Goal: Transaction & Acquisition: Subscribe to service/newsletter

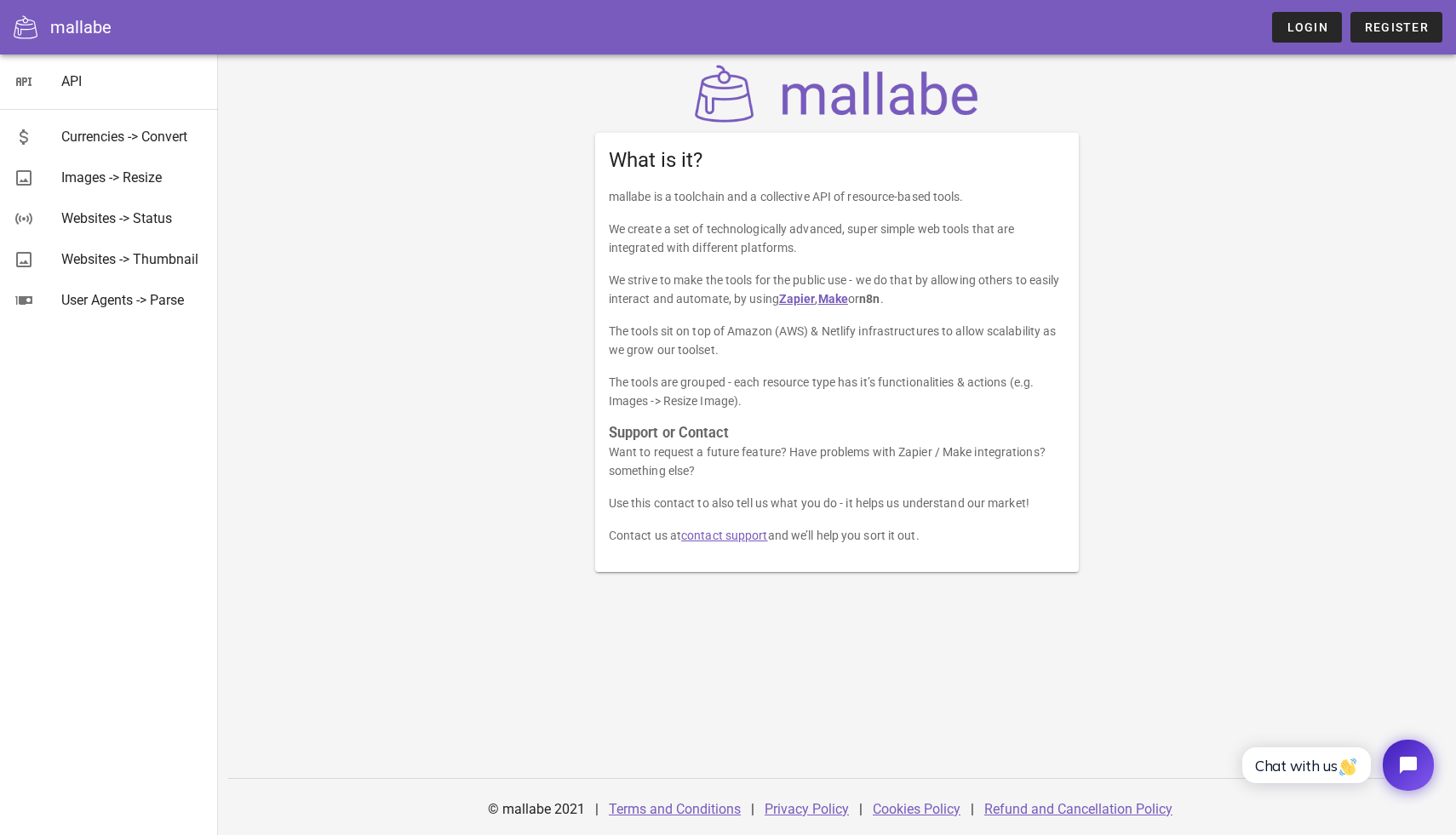
click at [1265, 166] on div "What is it? mallabe is a toolchain and a collective API of resource-based tools…" at bounding box center [837, 318] width 1009 height 528
click at [1309, 21] on span "Login" at bounding box center [1306, 27] width 42 height 14
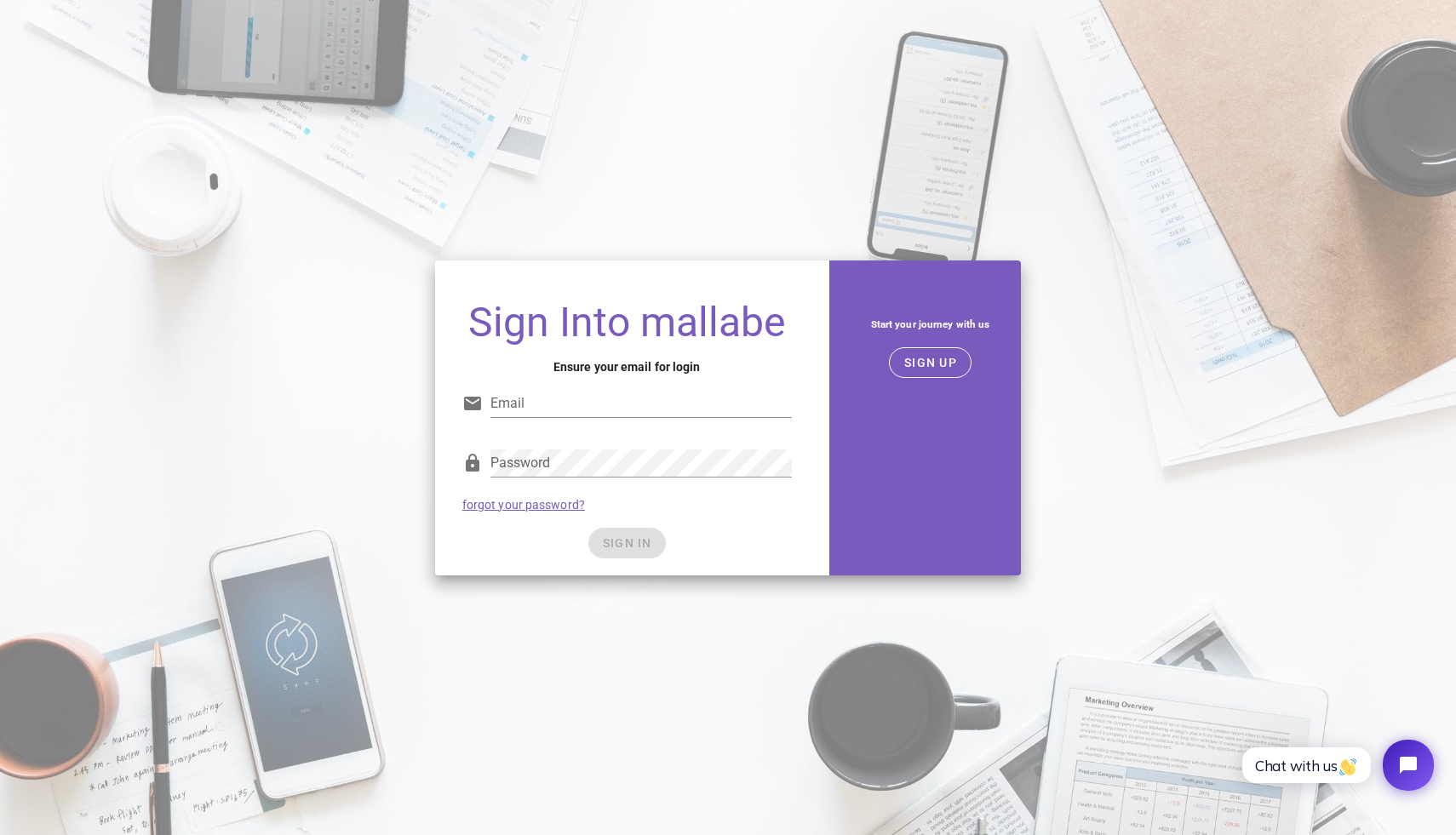
type input "[EMAIL_ADDRESS][DOMAIN_NAME]"
click at [644, 545] on div "SIGN IN" at bounding box center [627, 542] width 330 height 30
click at [651, 411] on input "[EMAIL_ADDRESS][DOMAIN_NAME]" at bounding box center [641, 404] width 302 height 27
click at [640, 532] on button "SIGN IN" at bounding box center [627, 542] width 77 height 30
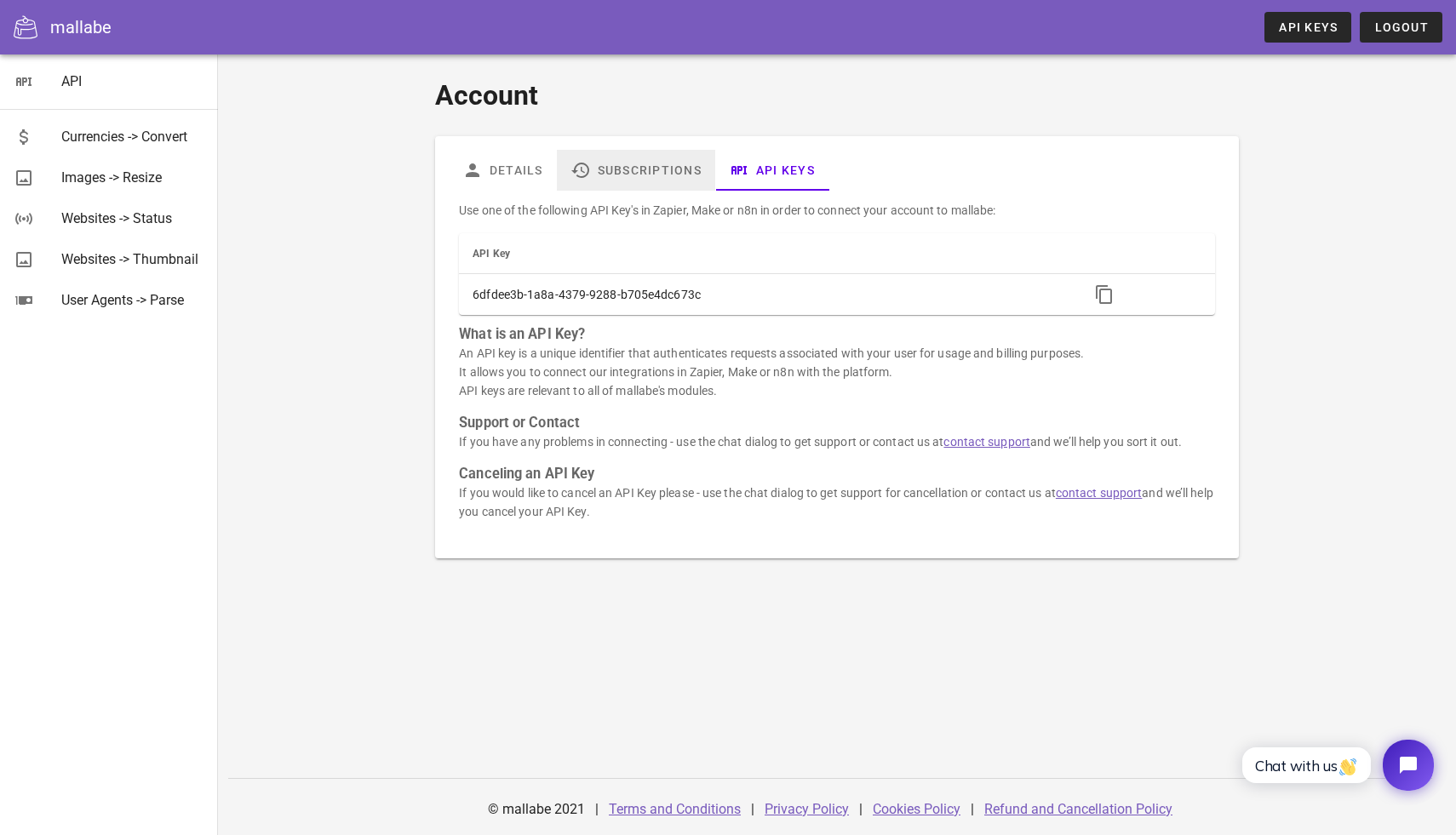
click at [630, 177] on link "Subscriptions" at bounding box center [636, 171] width 158 height 41
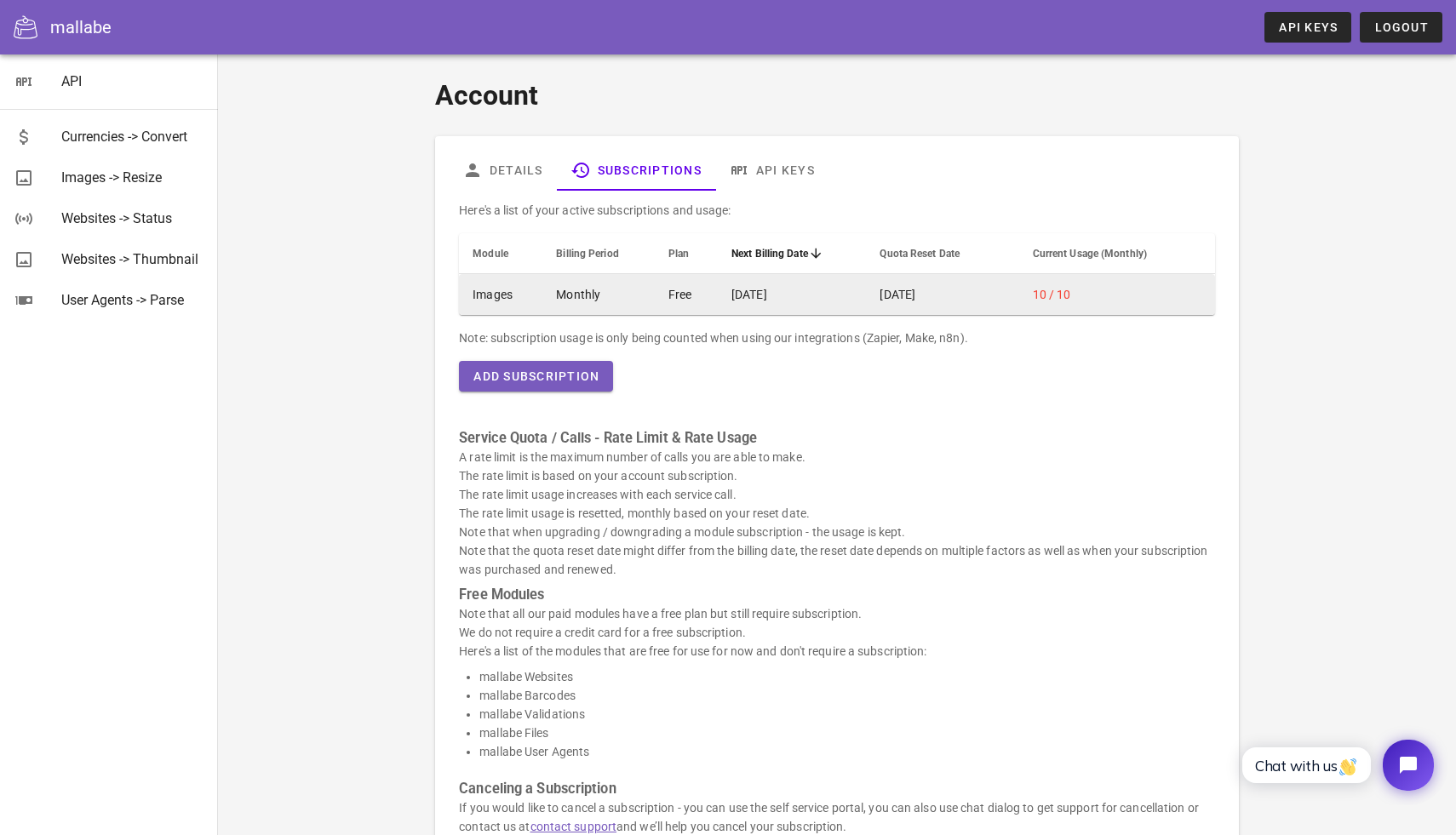
click at [543, 303] on td "Monthly" at bounding box center [598, 295] width 112 height 41
click at [564, 288] on td "Monthly" at bounding box center [598, 295] width 112 height 41
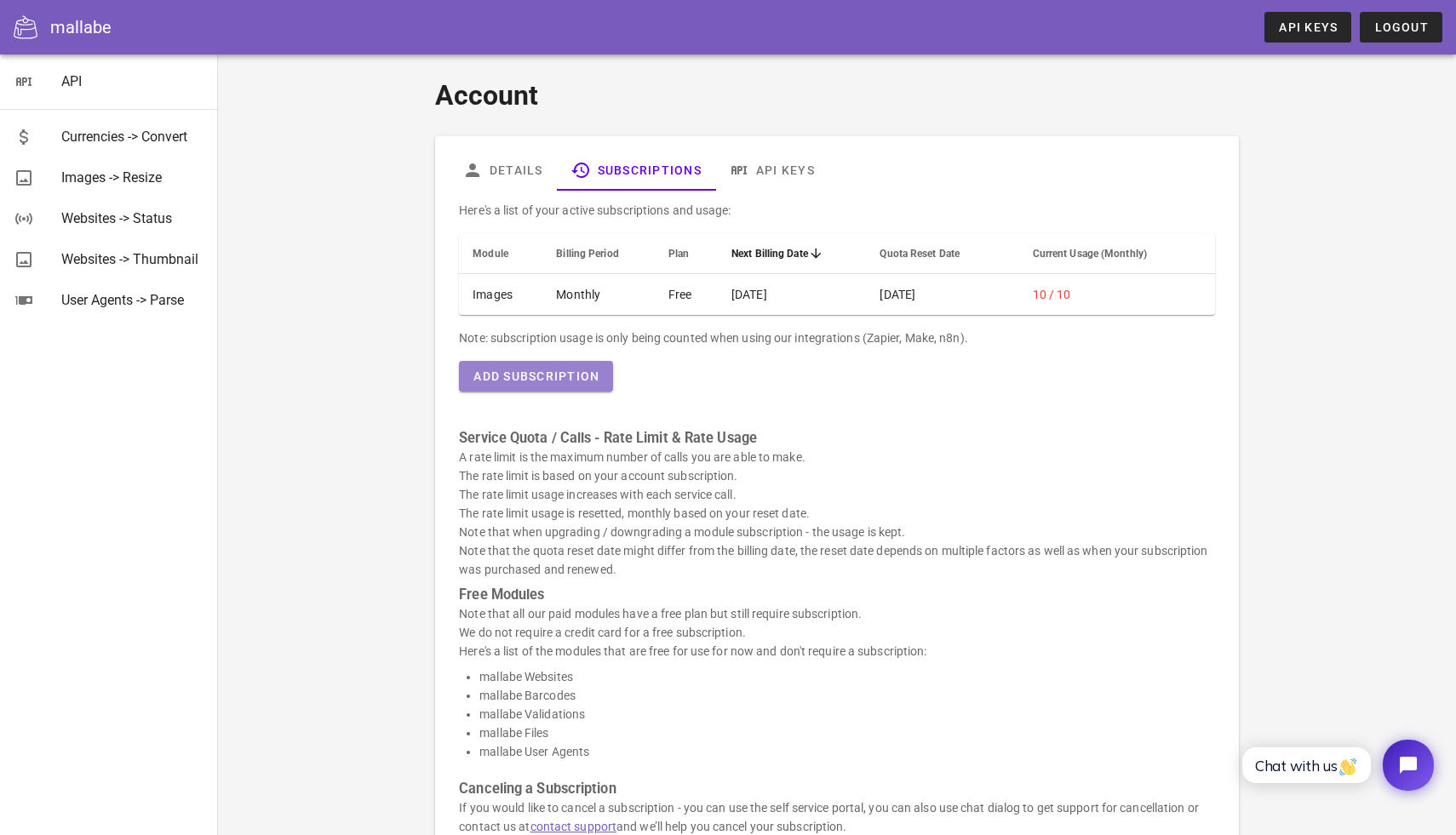
click at [564, 381] on span "Add Subscription" at bounding box center [536, 377] width 127 height 14
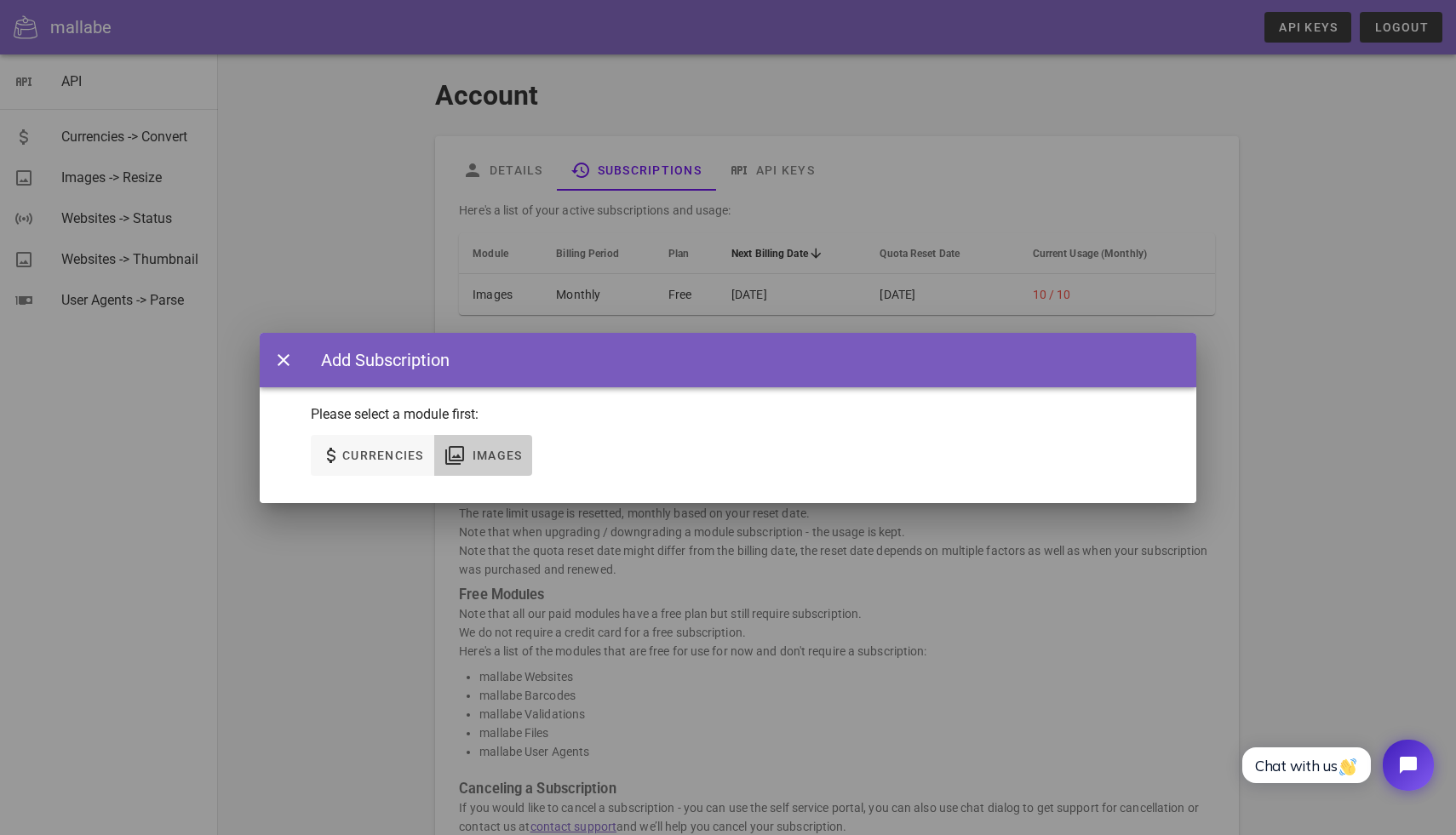
click at [471, 456] on span "Images" at bounding box center [497, 456] width 51 height 14
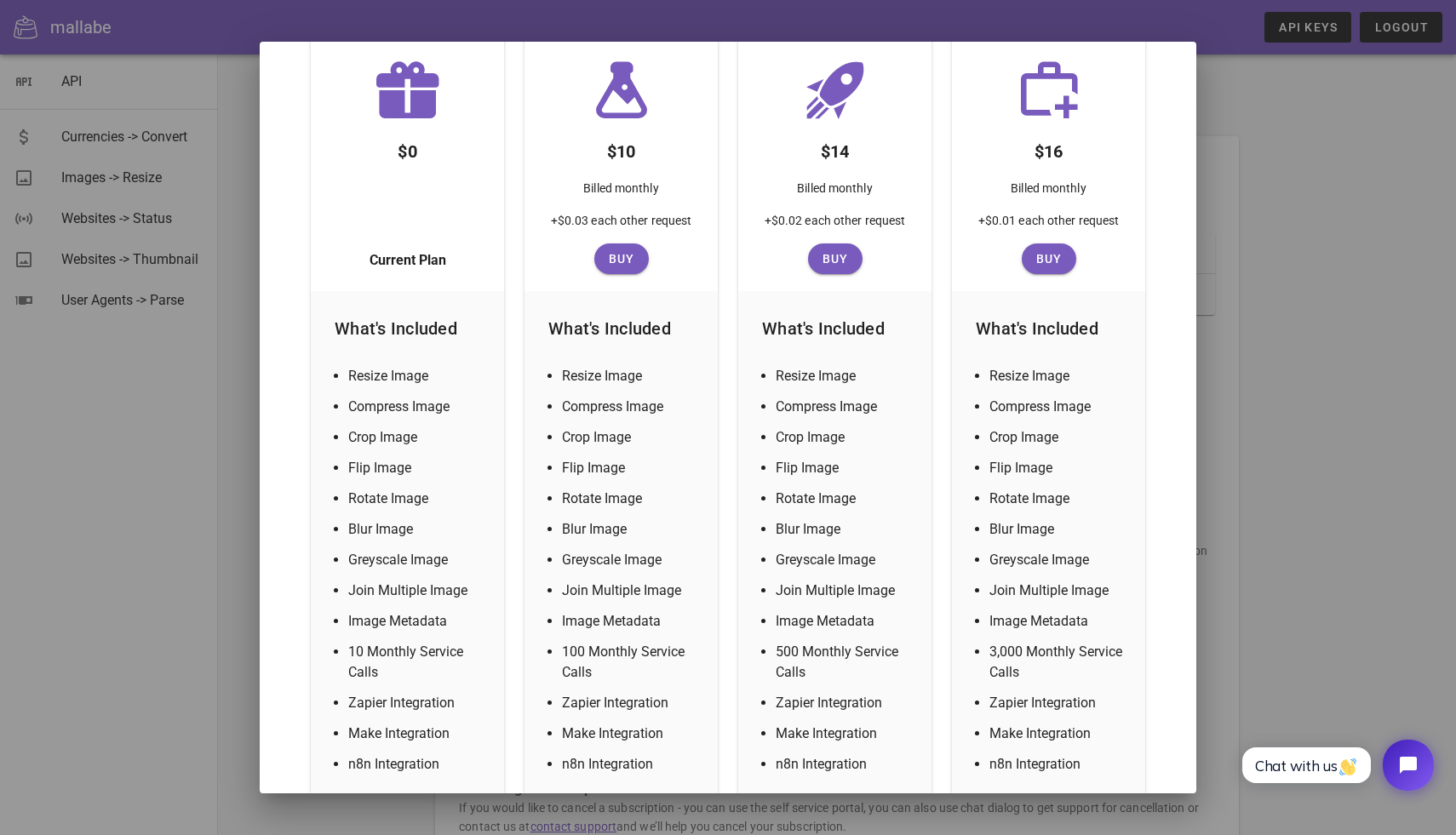
scroll to position [385, 0]
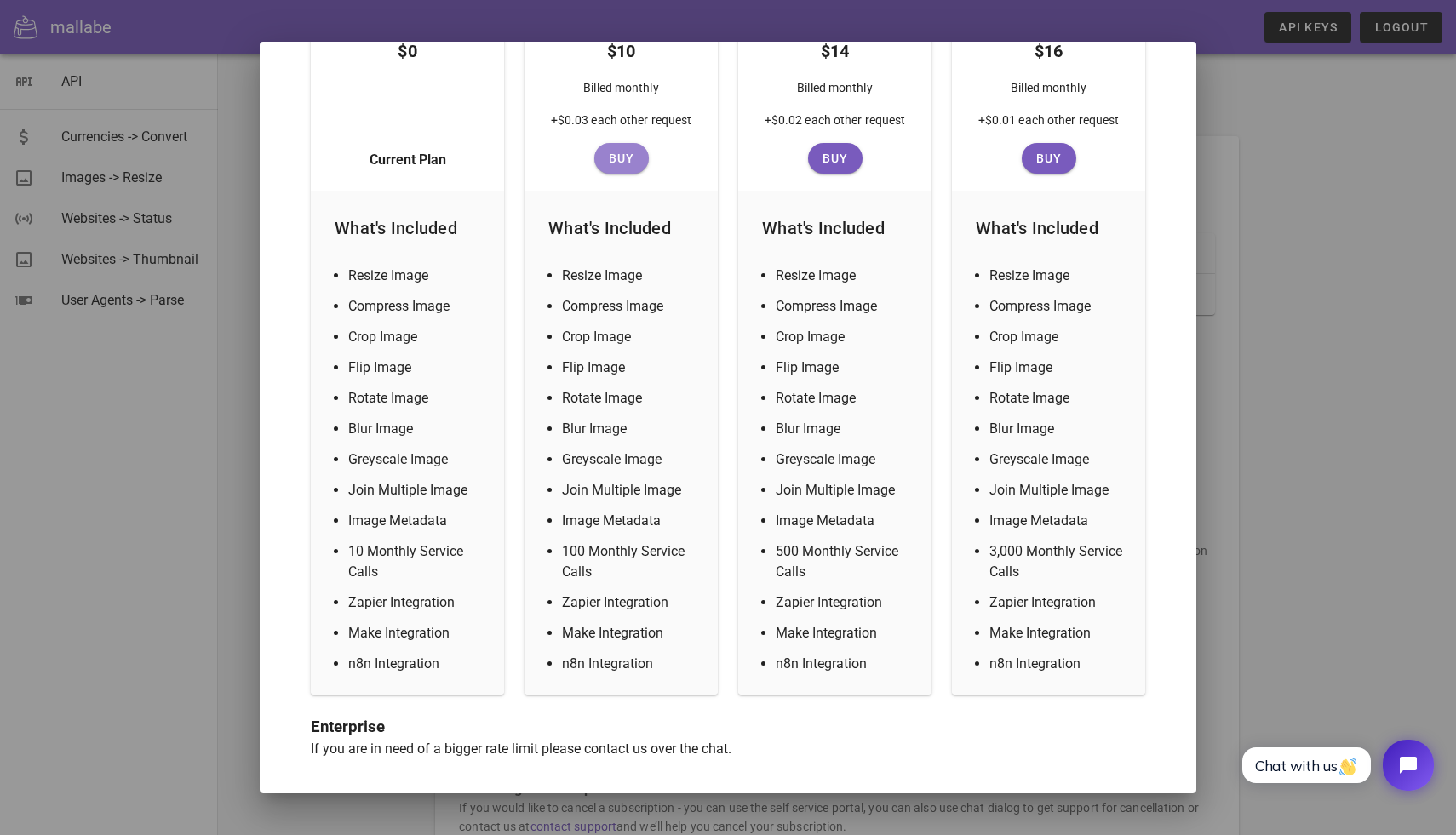
click at [627, 155] on span "Buy" at bounding box center [622, 158] width 41 height 14
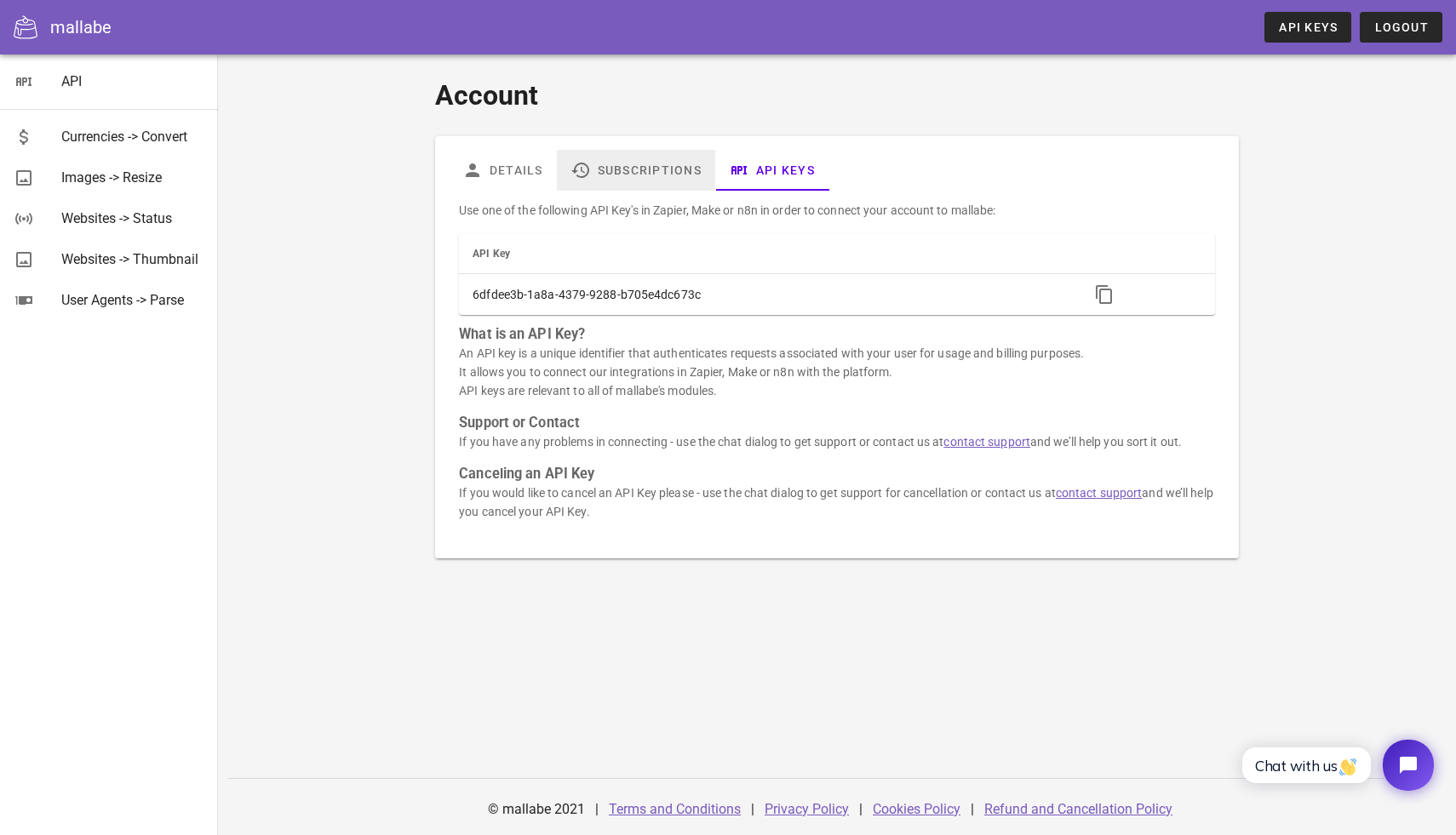
click at [690, 179] on link "Subscriptions" at bounding box center [636, 171] width 158 height 41
